Goal: Navigation & Orientation: Find specific page/section

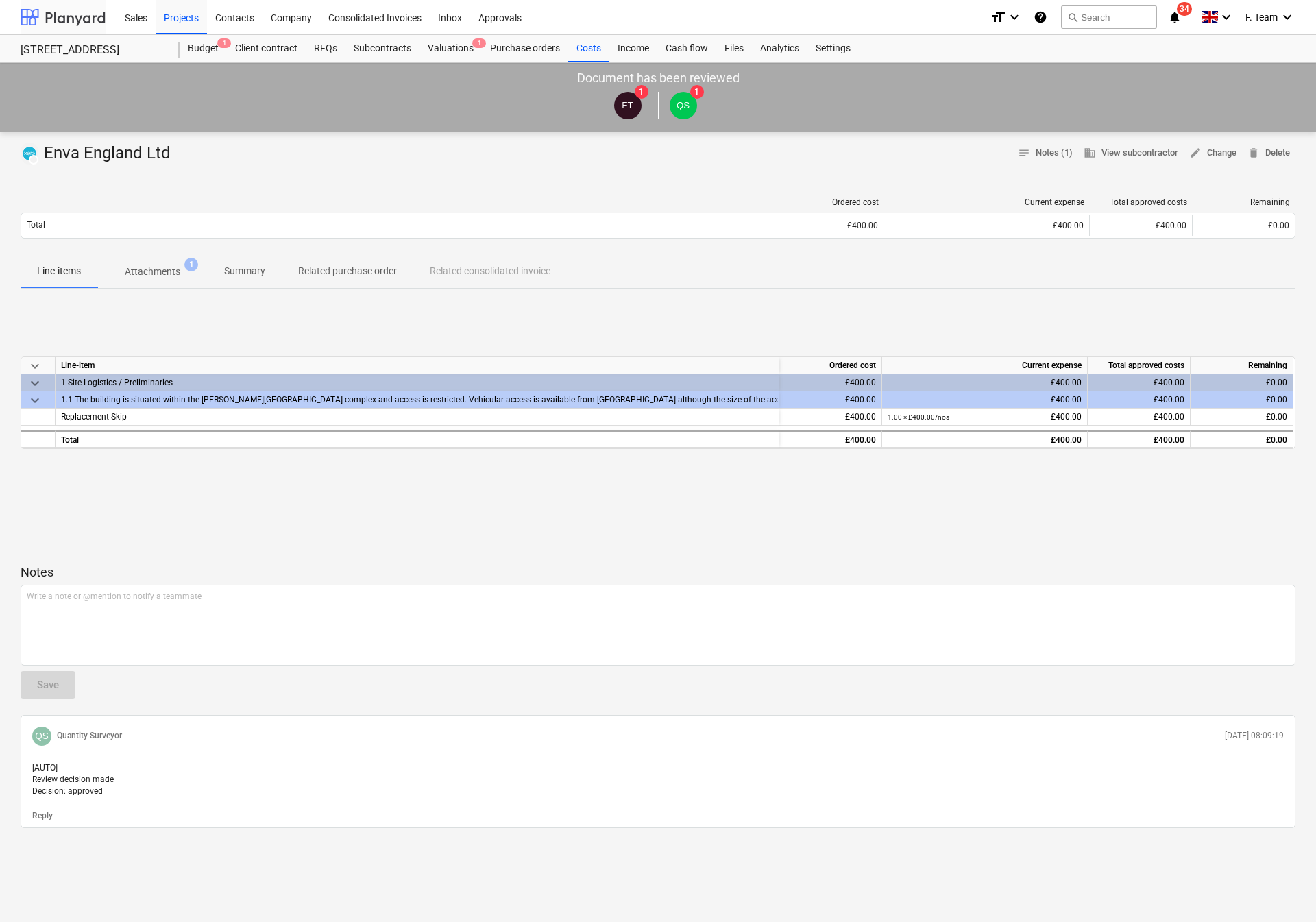
click at [64, 19] on div at bounding box center [63, 17] width 85 height 34
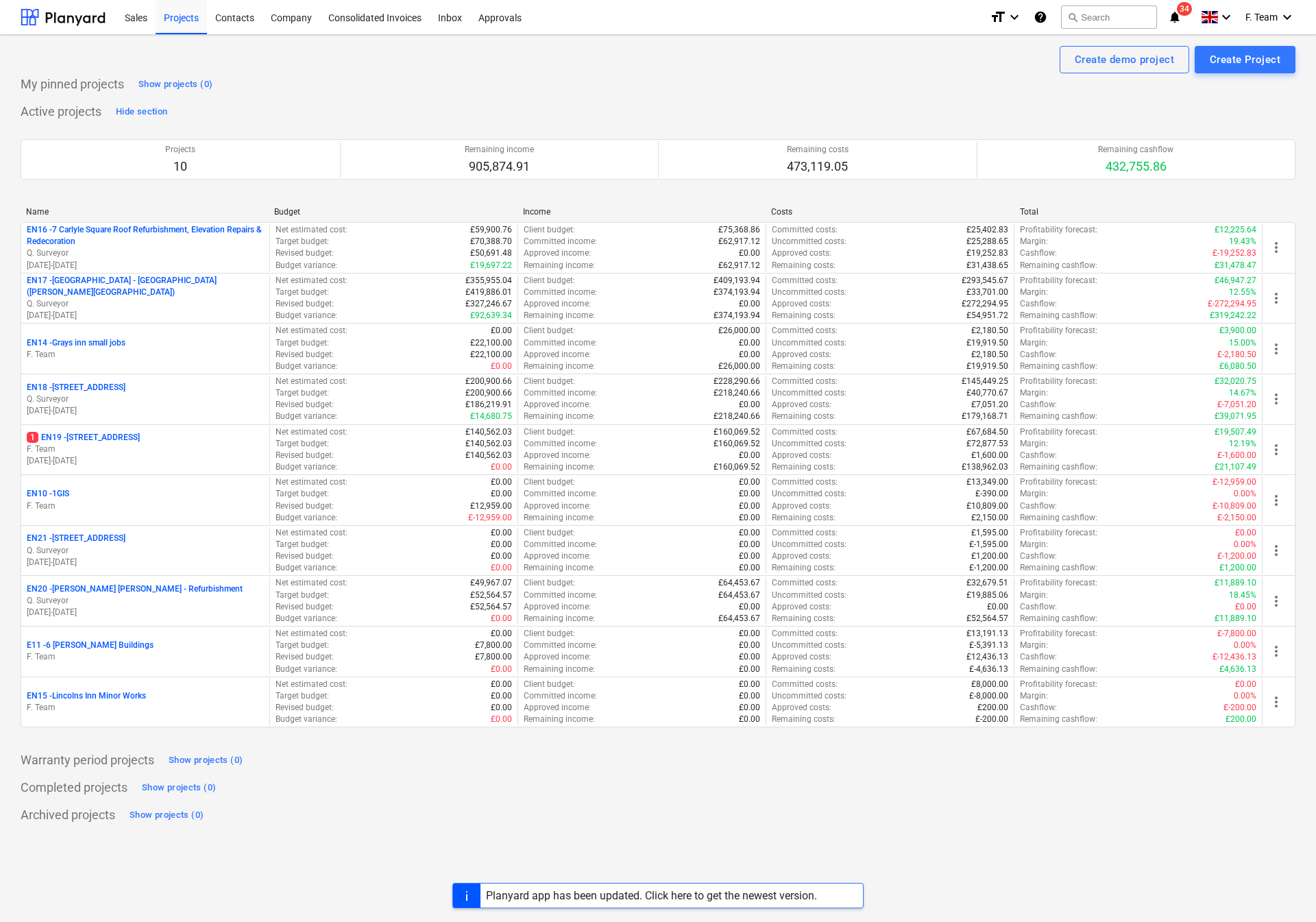
click at [469, 799] on div "Completed projects Show projects (0)" at bounding box center [658, 788] width 1275 height 22
click at [920, 836] on div "Create demo project Create Project My pinned projects Show projects (0) Active …" at bounding box center [658, 478] width 1316 height 887
click at [62, 18] on div at bounding box center [63, 17] width 85 height 34
click at [31, 25] on div at bounding box center [63, 17] width 85 height 34
click at [28, 25] on div at bounding box center [63, 17] width 85 height 34
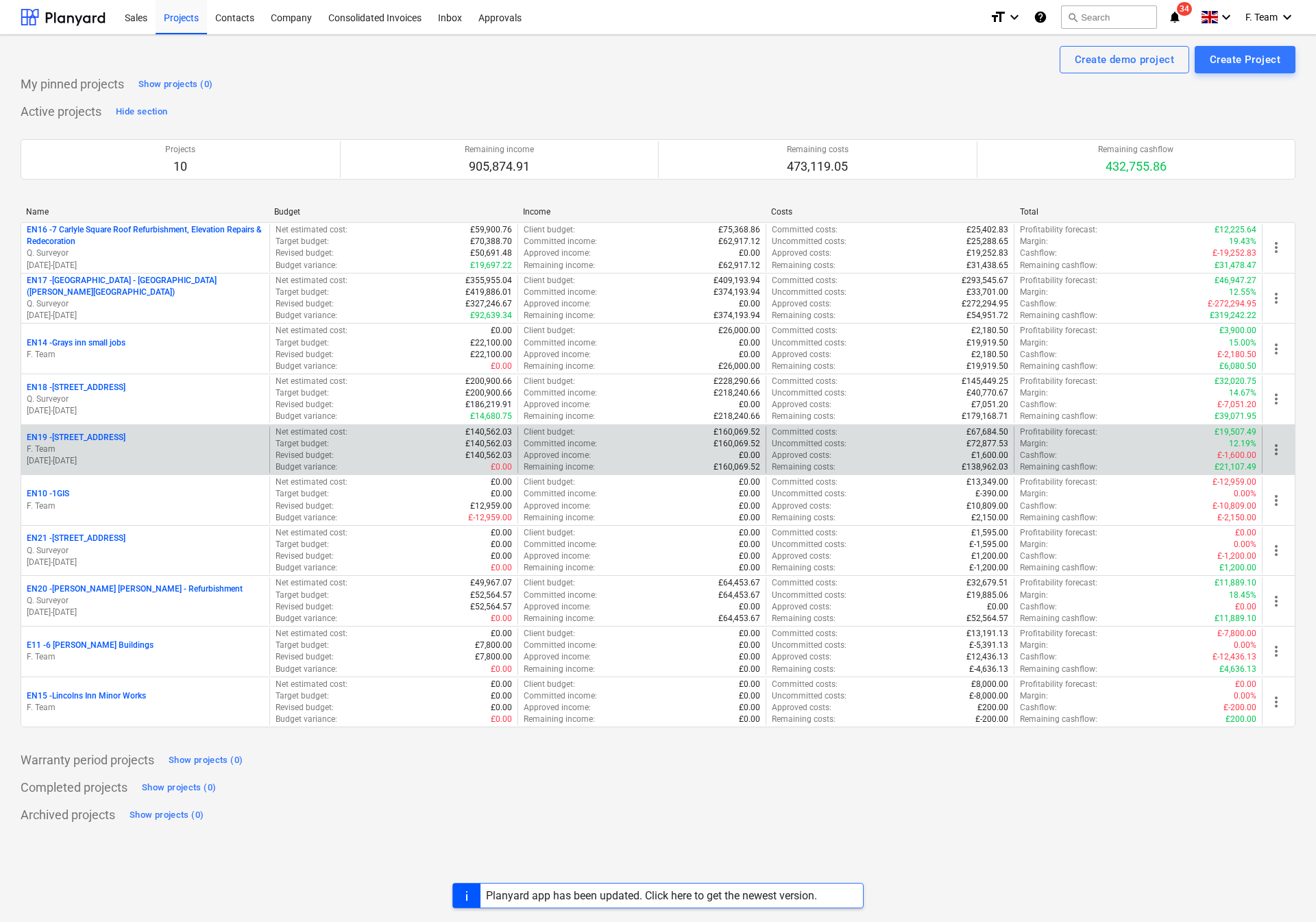
click at [93, 459] on p "25.08.2025 - 19.12.2025" at bounding box center [146, 461] width 237 height 12
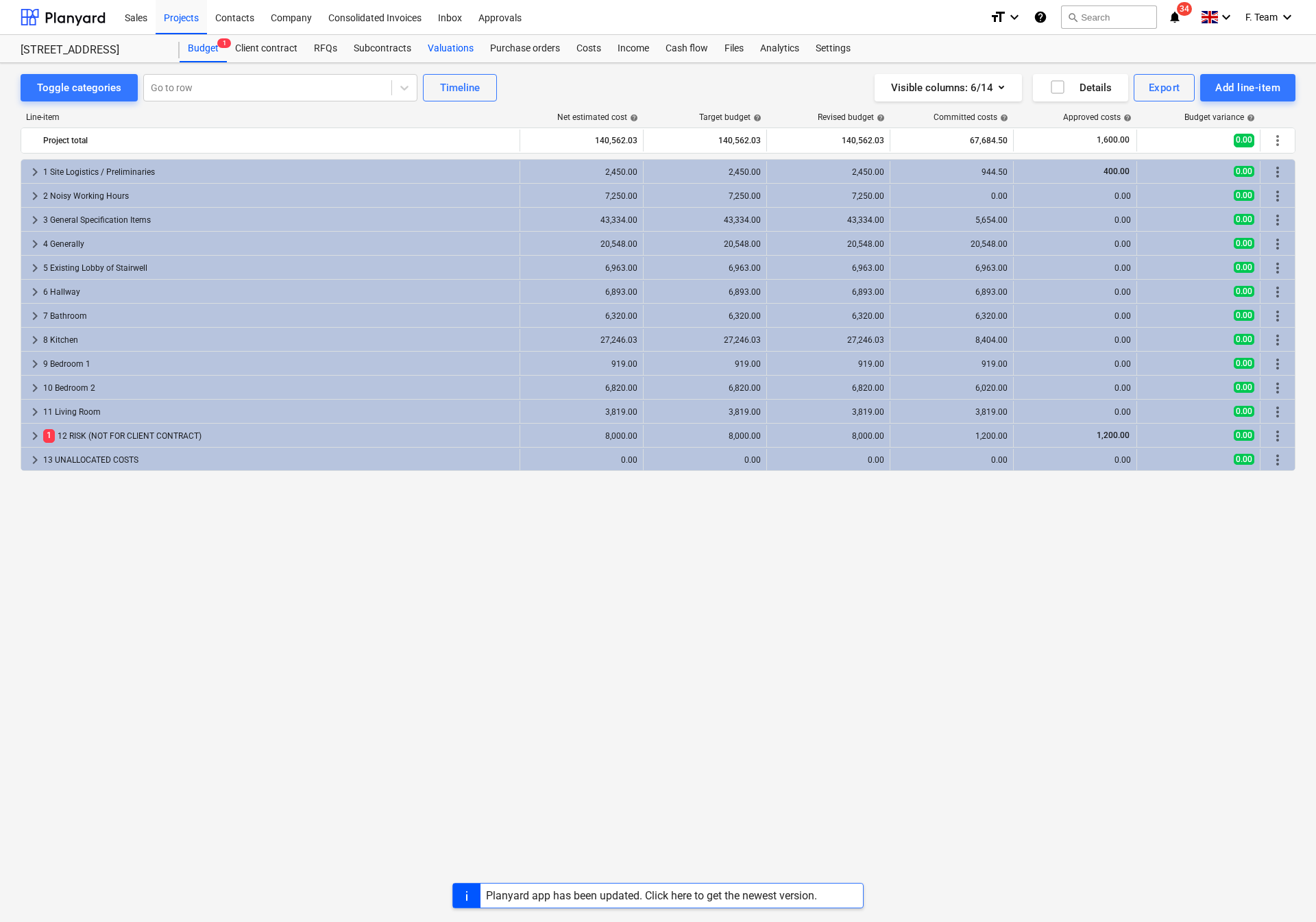
click at [457, 45] on div "Valuations" at bounding box center [451, 49] width 63 height 28
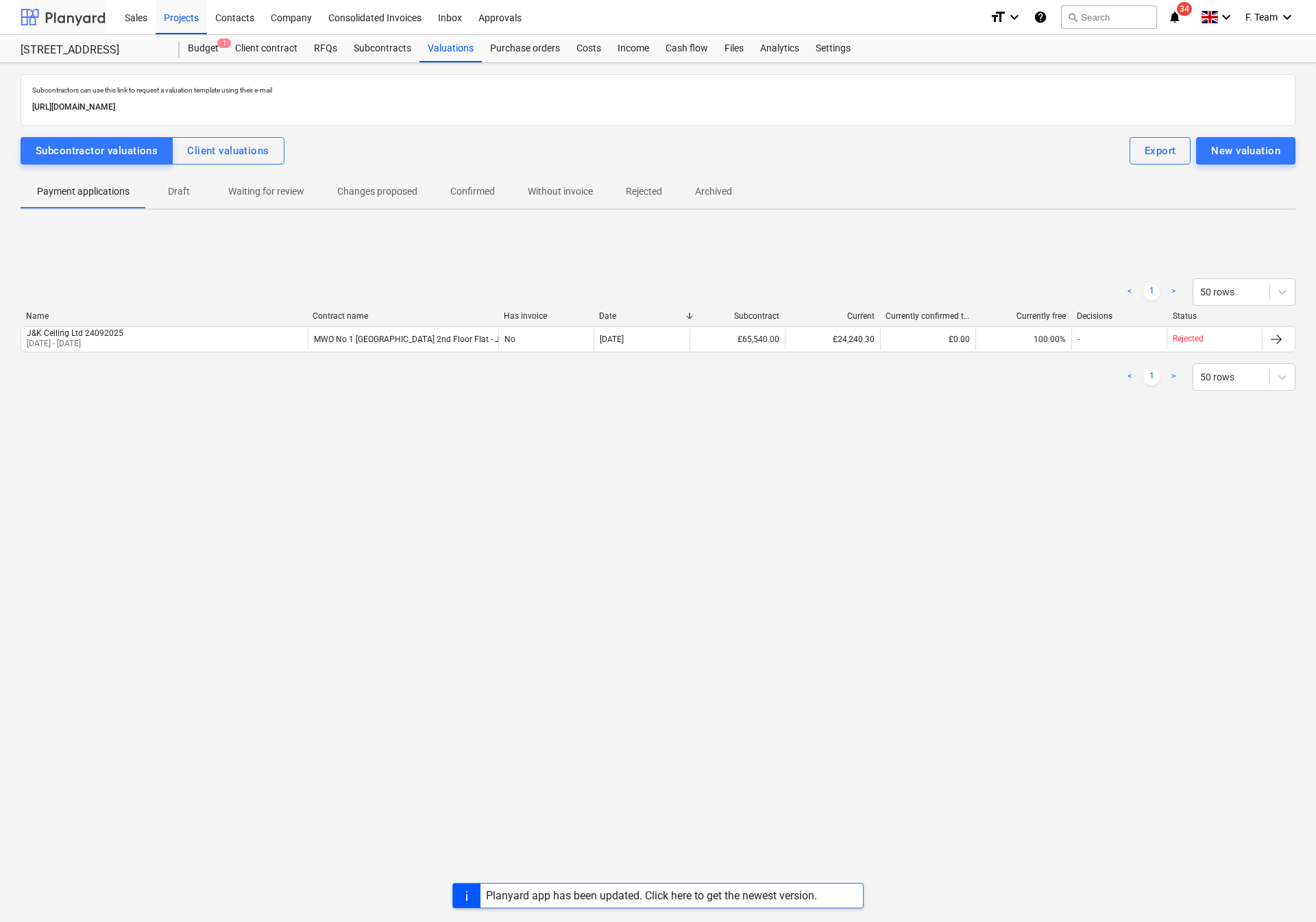
click at [31, 23] on div at bounding box center [63, 17] width 85 height 34
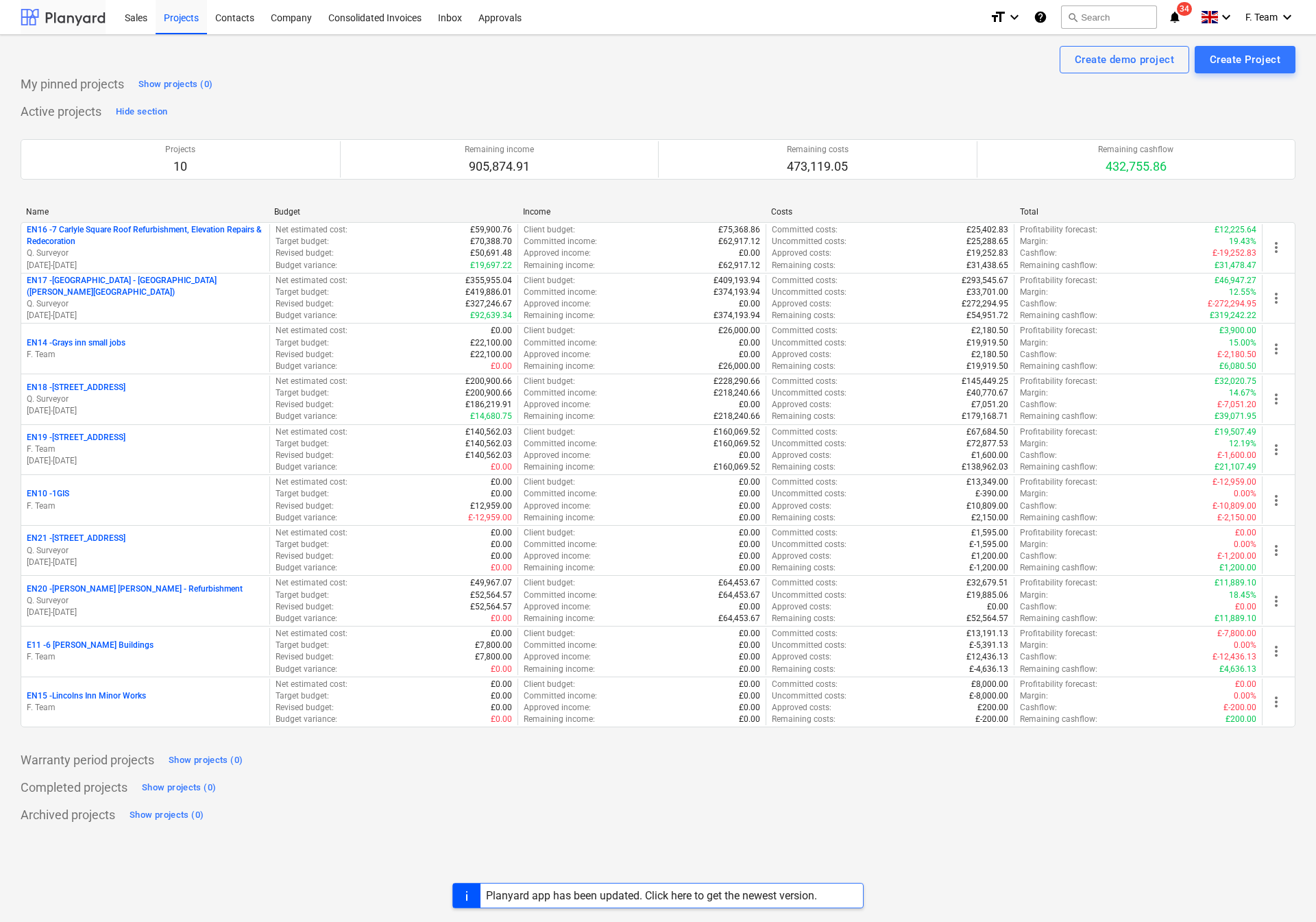
click at [45, 15] on div at bounding box center [63, 17] width 85 height 34
click at [646, 95] on div "My pinned projects Show projects (0) Active projects Hide section Projects 10 R…" at bounding box center [658, 450] width 1275 height 753
